Goal: Information Seeking & Learning: Find specific fact

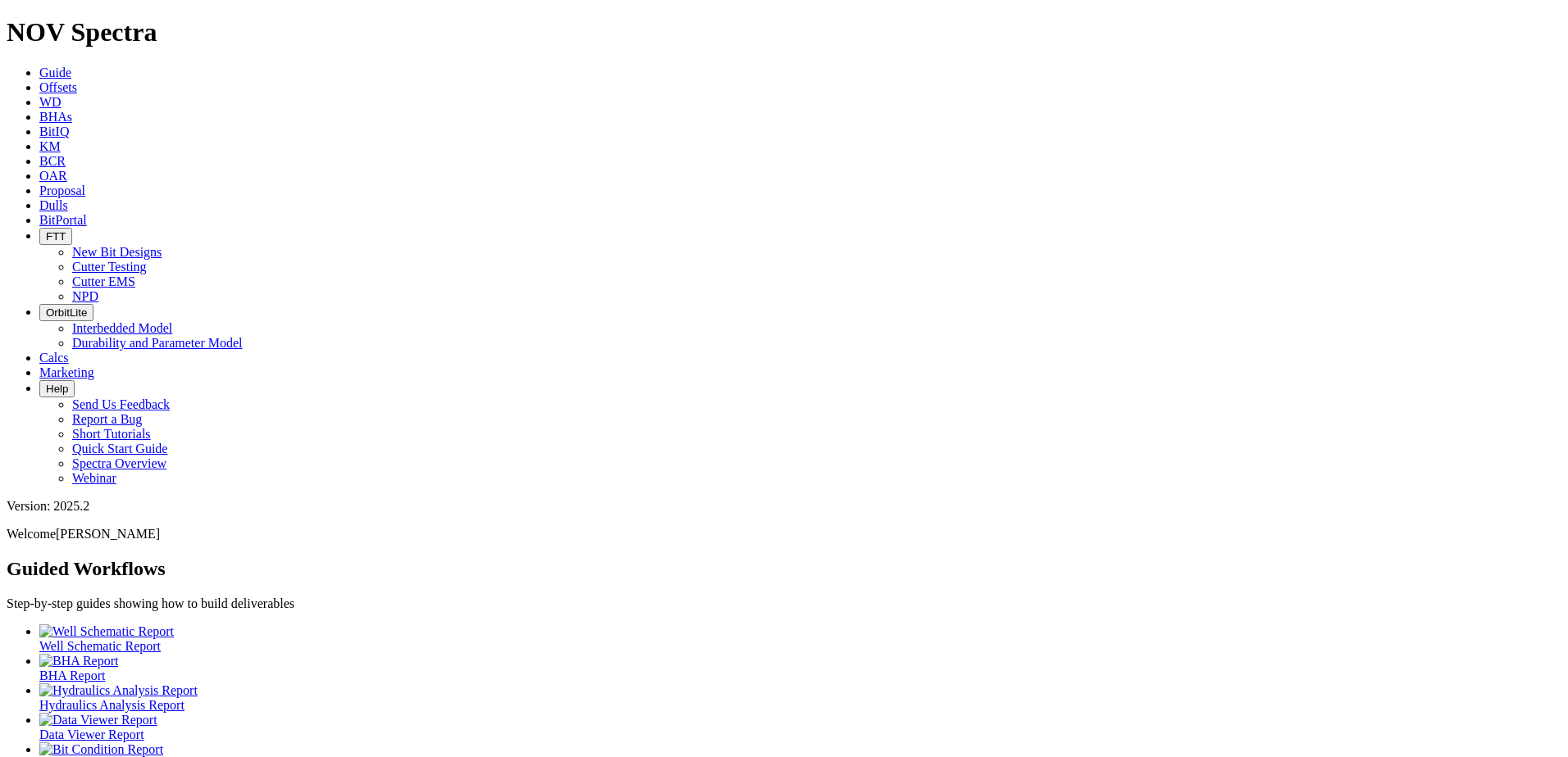
click at [40, 80] on icon at bounding box center [40, 87] width 0 height 14
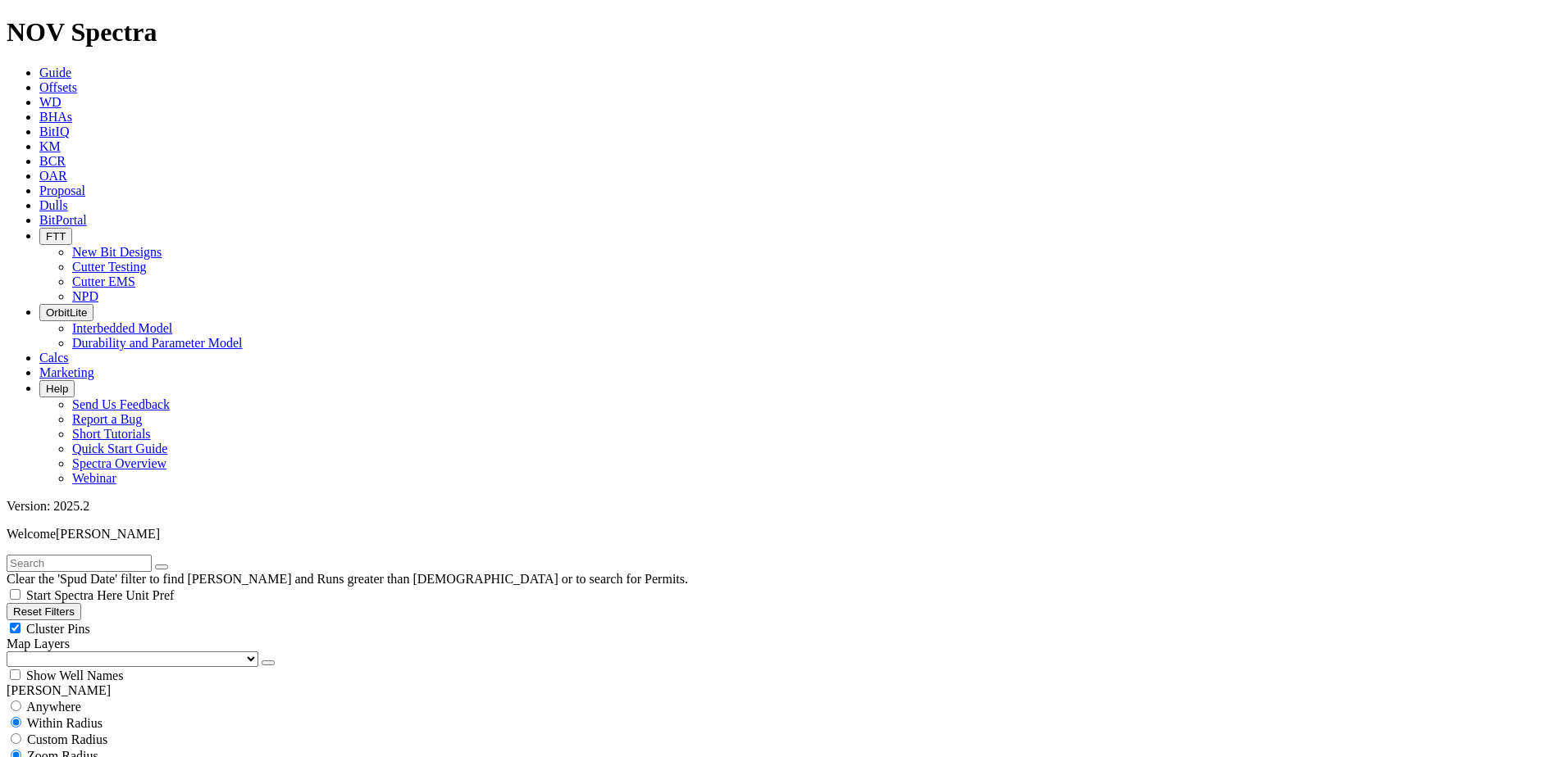
click at [99, 555] on input "text" at bounding box center [79, 563] width 145 height 17
type input "A304915"
click at [171, 565] on button "submit" at bounding box center [178, 567] width 13 height 5
click at [178, 567] on icon "submit" at bounding box center [178, 567] width 0 height 0
click at [32, 699] on div "Anywhere" at bounding box center [784, 706] width 1555 height 16
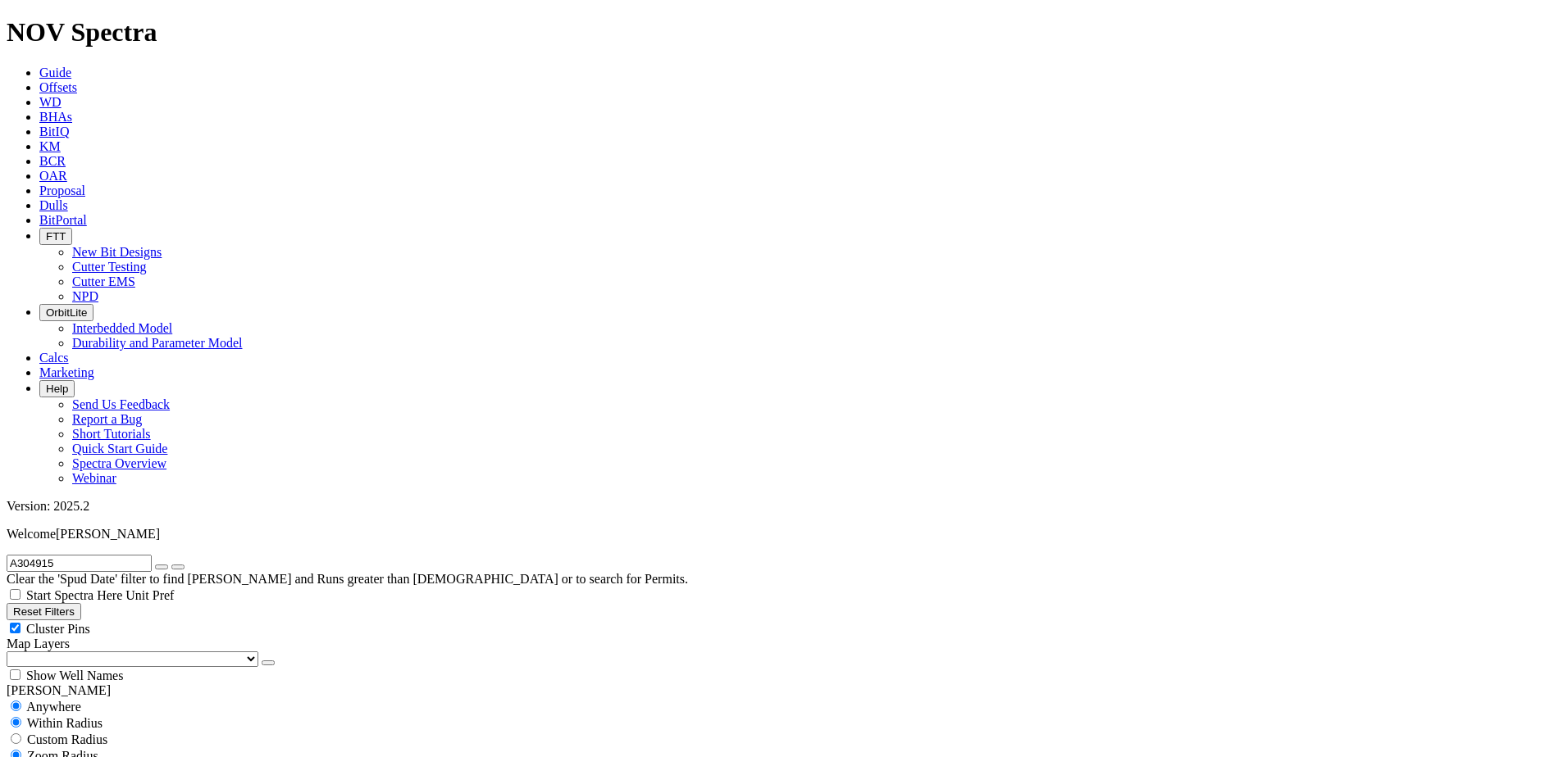
radio input "true"
radio input "false"
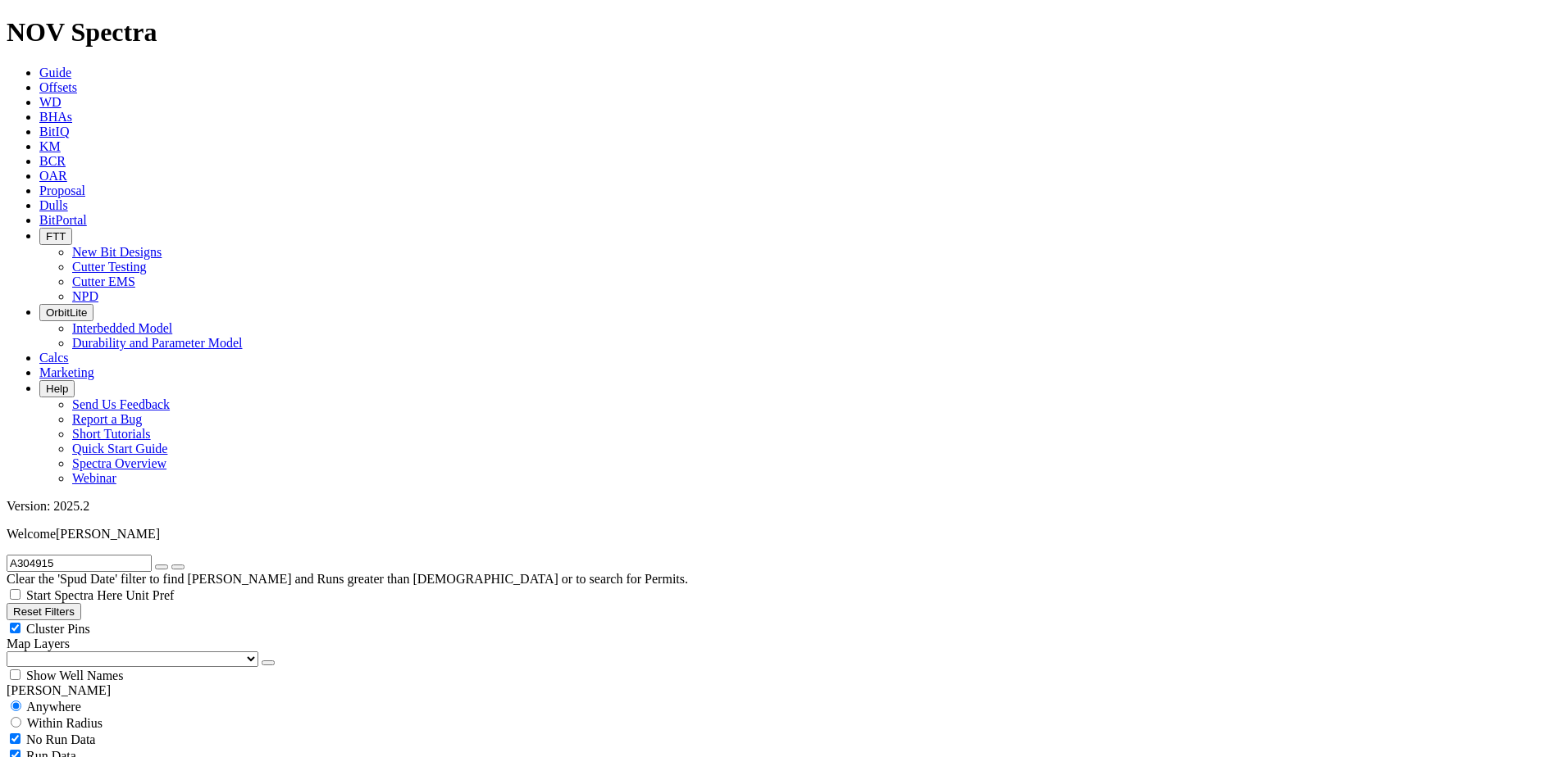
click at [178, 567] on icon "submit" at bounding box center [178, 567] width 0 height 0
radio input "false"
radio input "true"
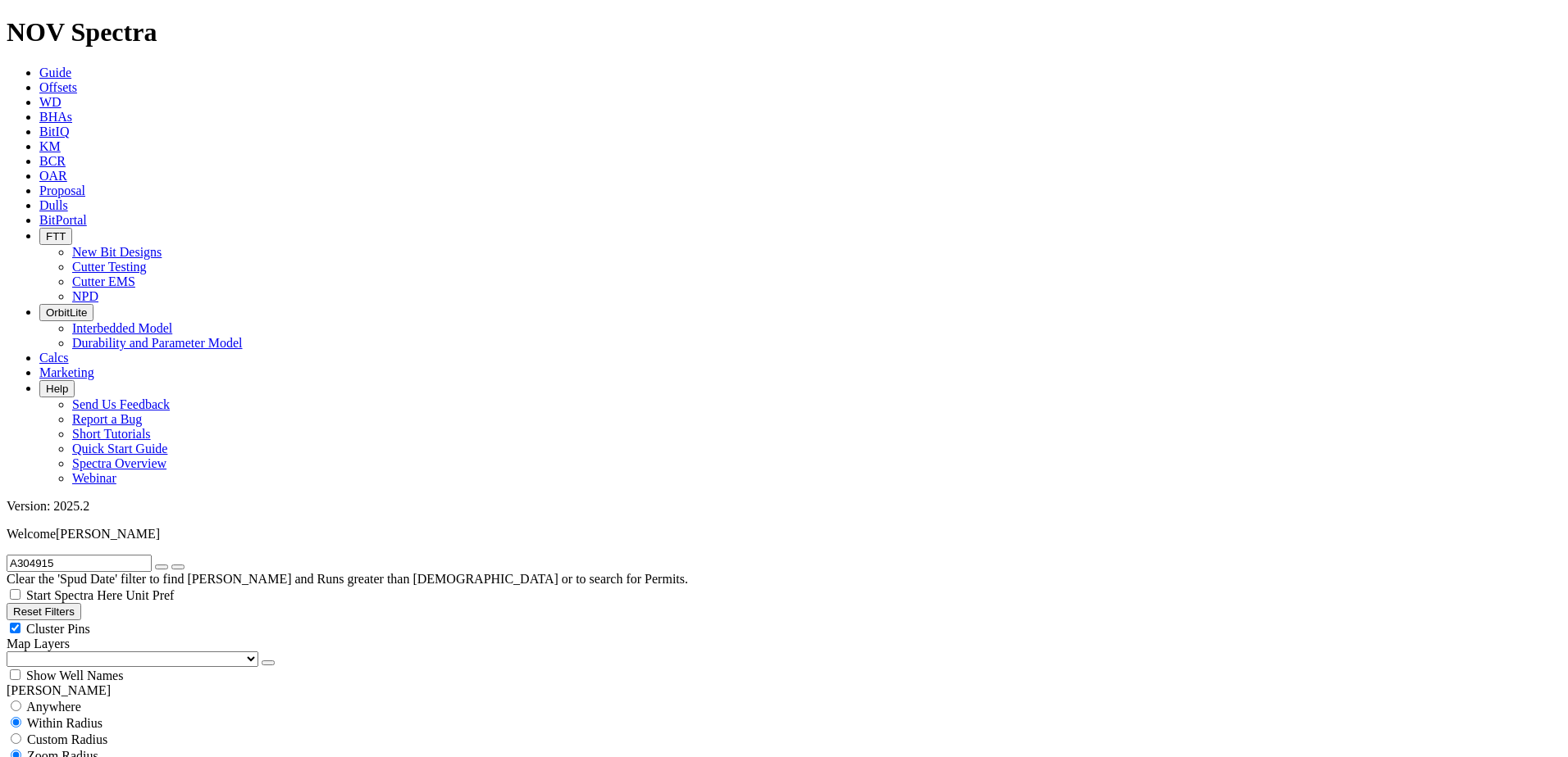
scroll to position [655, 0]
